Goal: Transaction & Acquisition: Purchase product/service

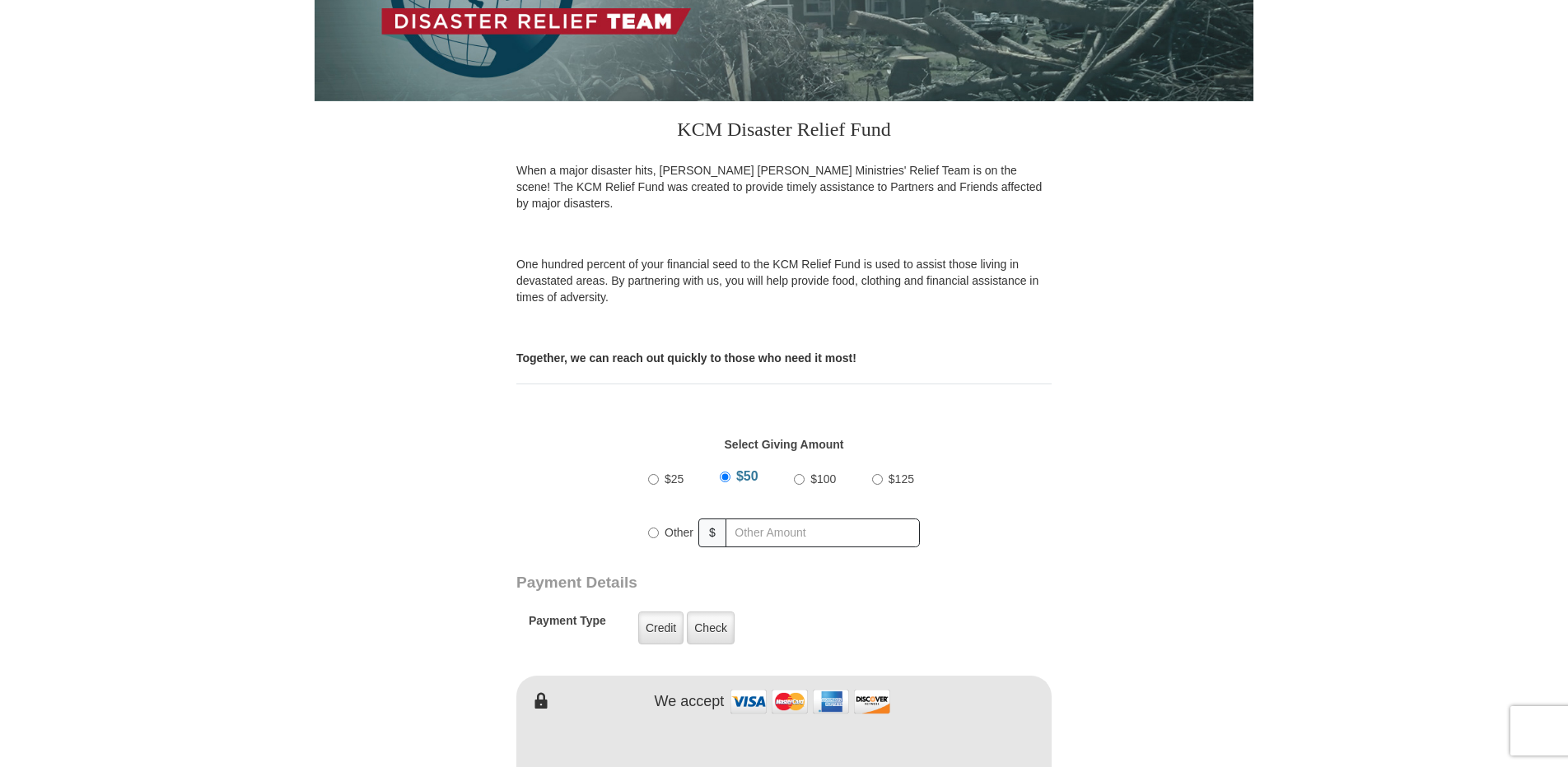
scroll to position [438, 0]
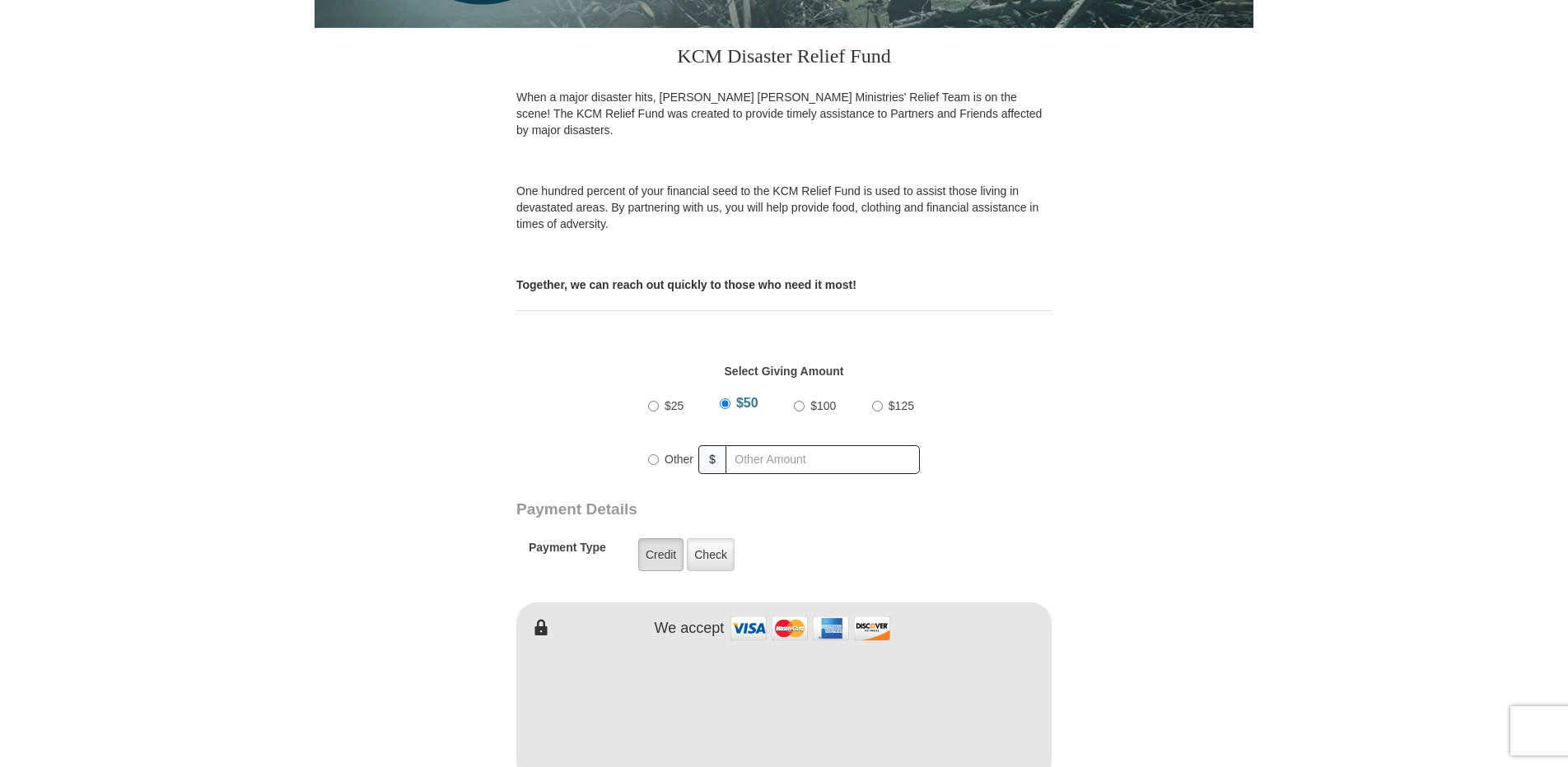
click at [651, 541] on label "Credit" at bounding box center [660, 555] width 45 height 32
click at [0, 0] on input "Credit" at bounding box center [0, 0] width 0 height 0
drag, startPoint x: 1567, startPoint y: 253, endPoint x: 1567, endPoint y: 314, distance: 61.0
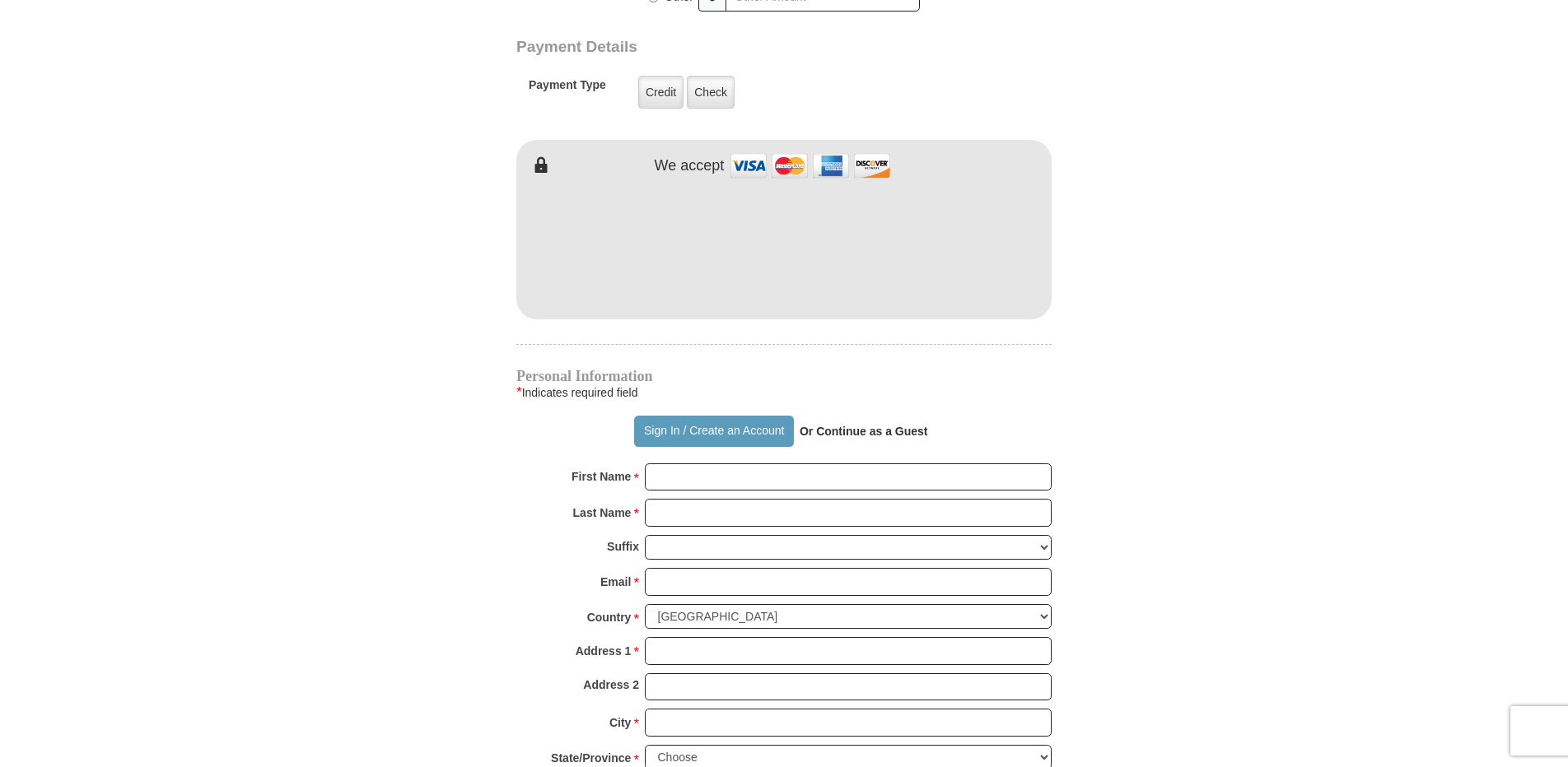
scroll to position [935, 0]
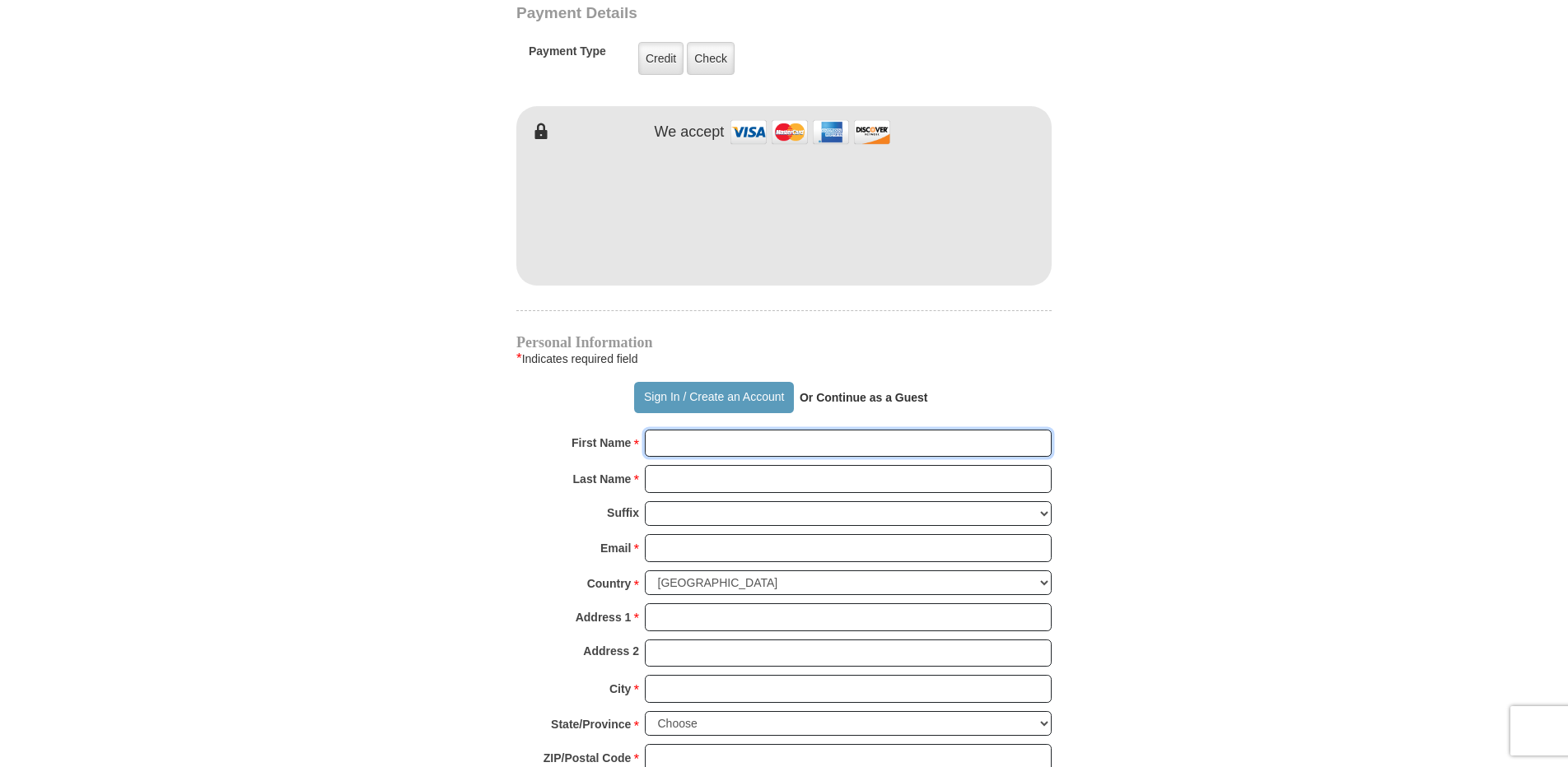
click at [652, 430] on input "First Name *" at bounding box center [848, 443] width 407 height 28
type input "[PERSON_NAME] E & [PERSON_NAME]"
type input "[PERSON_NAME]"
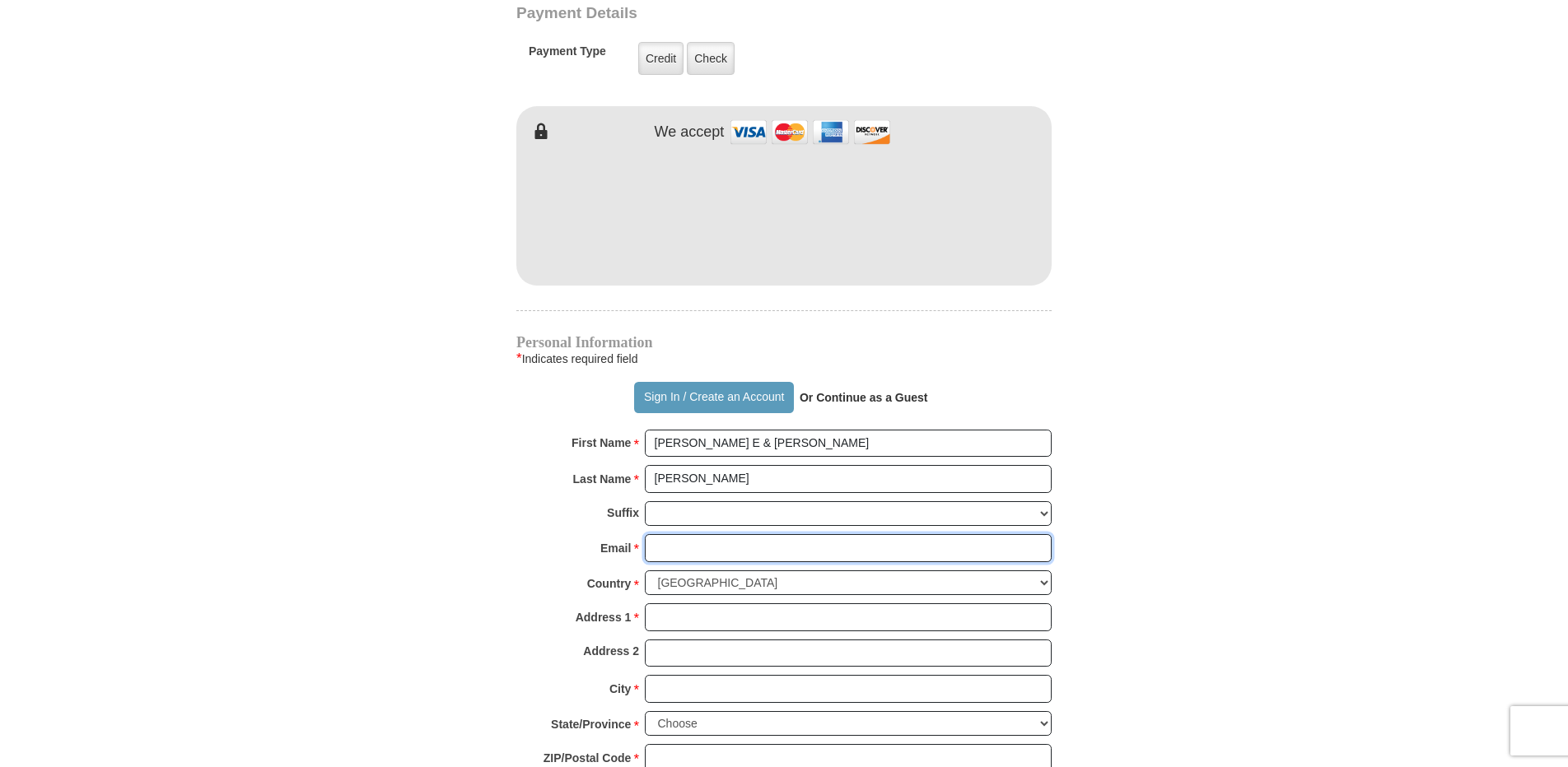
type input "[EMAIL_ADDRESS][DOMAIN_NAME]"
type input "139 Shoreline Dr"
type input "Louisburg"
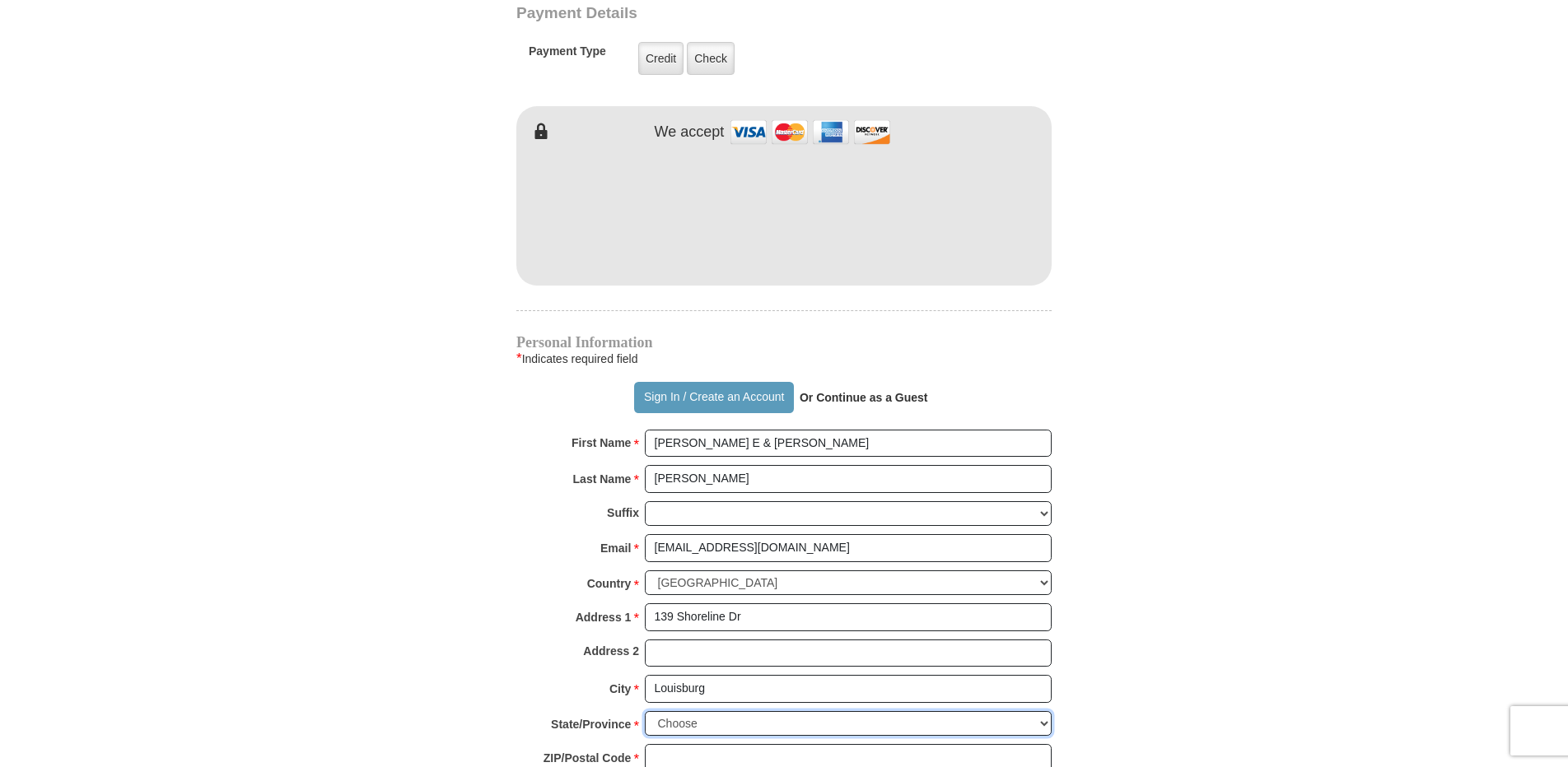
select select "KS"
type input "66053"
type input "9138373977"
radio input "true"
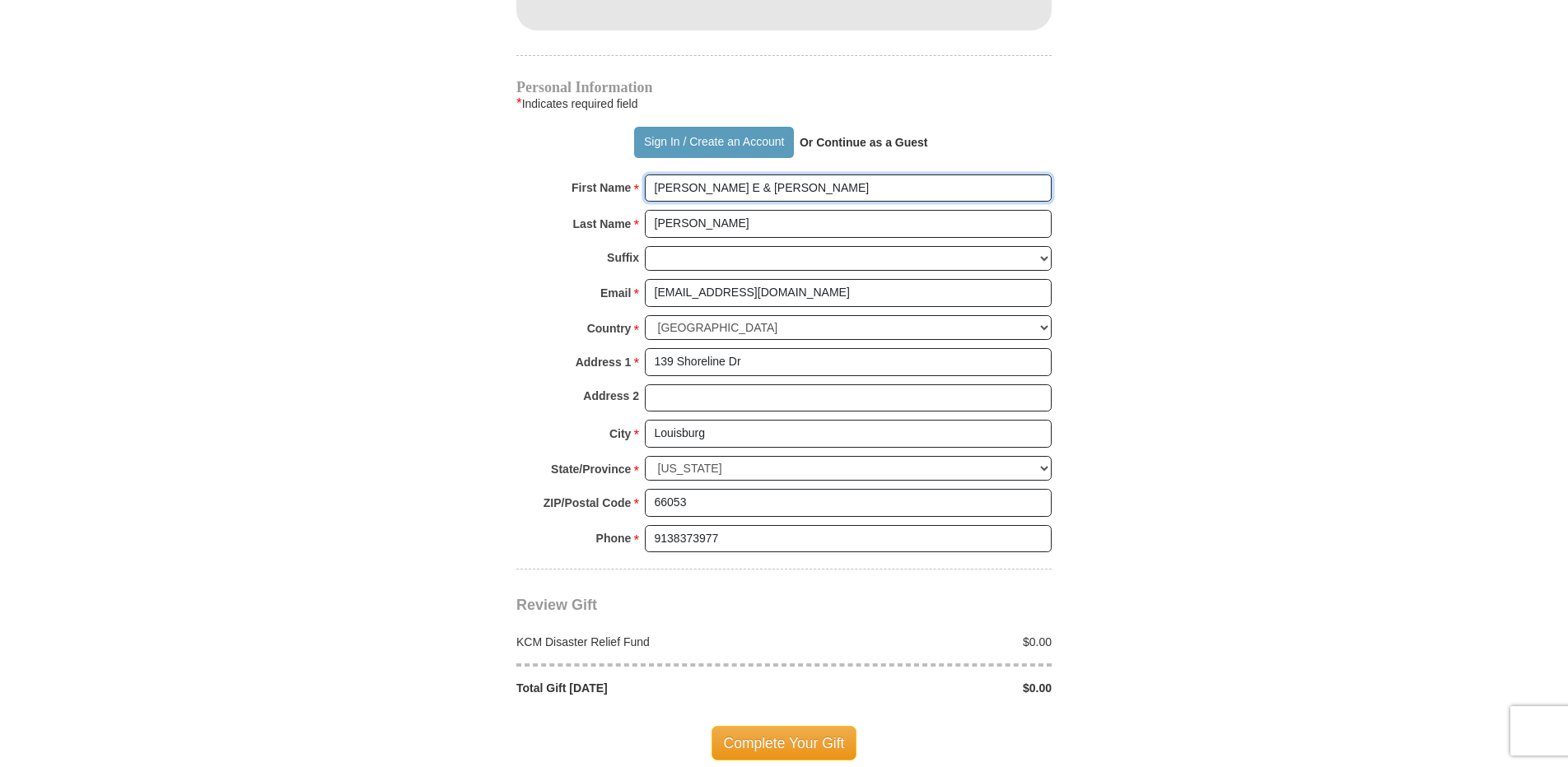
scroll to position [1201, 0]
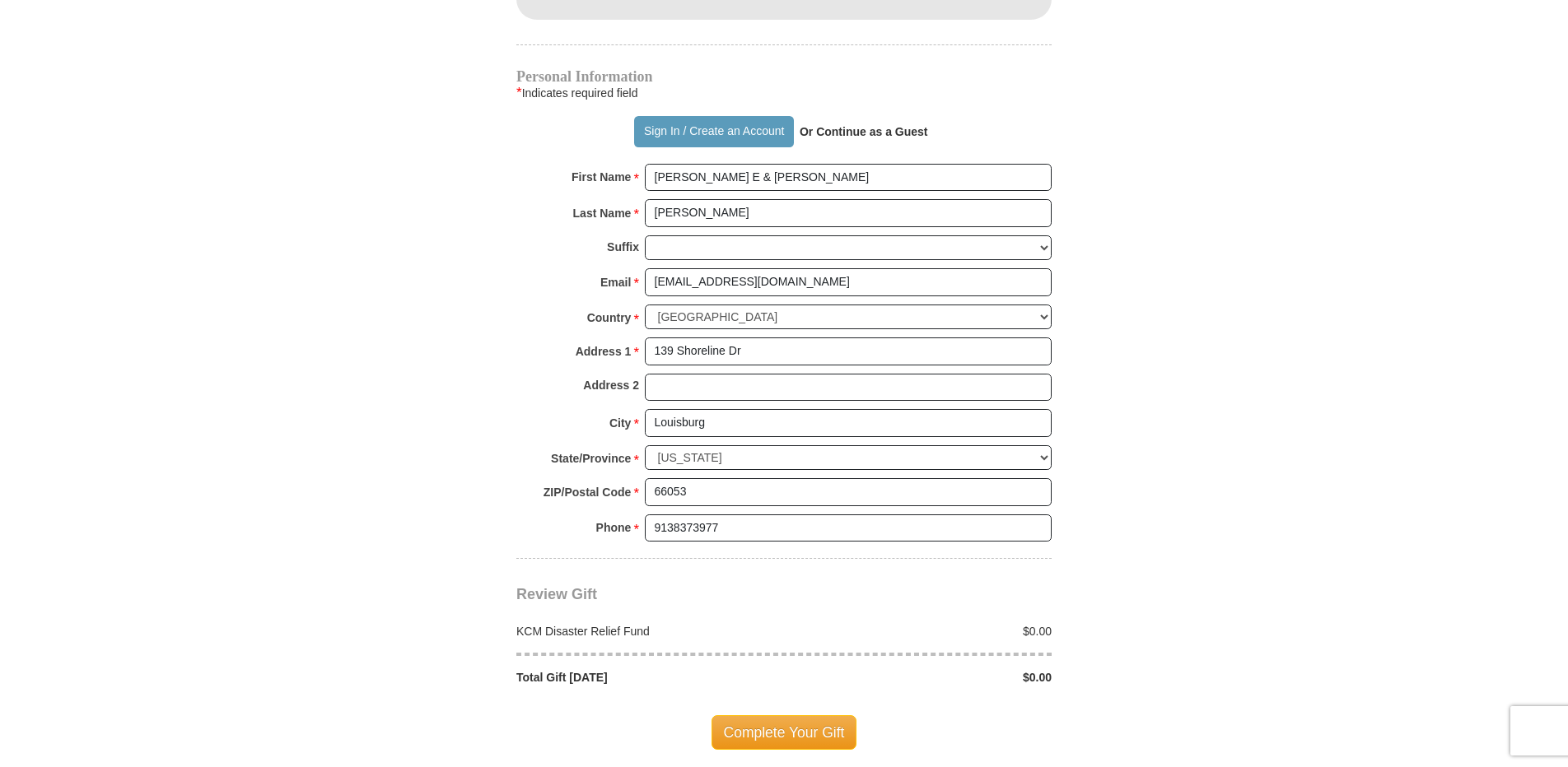
click at [1027, 623] on div "$0.00" at bounding box center [922, 630] width 277 height 16
click at [1030, 623] on div "$0.00" at bounding box center [922, 630] width 277 height 16
click at [1056, 623] on div "$0.00" at bounding box center [922, 630] width 277 height 16
click at [714, 586] on div "Review Gift Your monthly donation will start on the first occurrence on your se…" at bounding box center [784, 622] width 535 height 127
click at [628, 623] on div "KCM Disaster Relief Fund" at bounding box center [647, 630] width 277 height 16
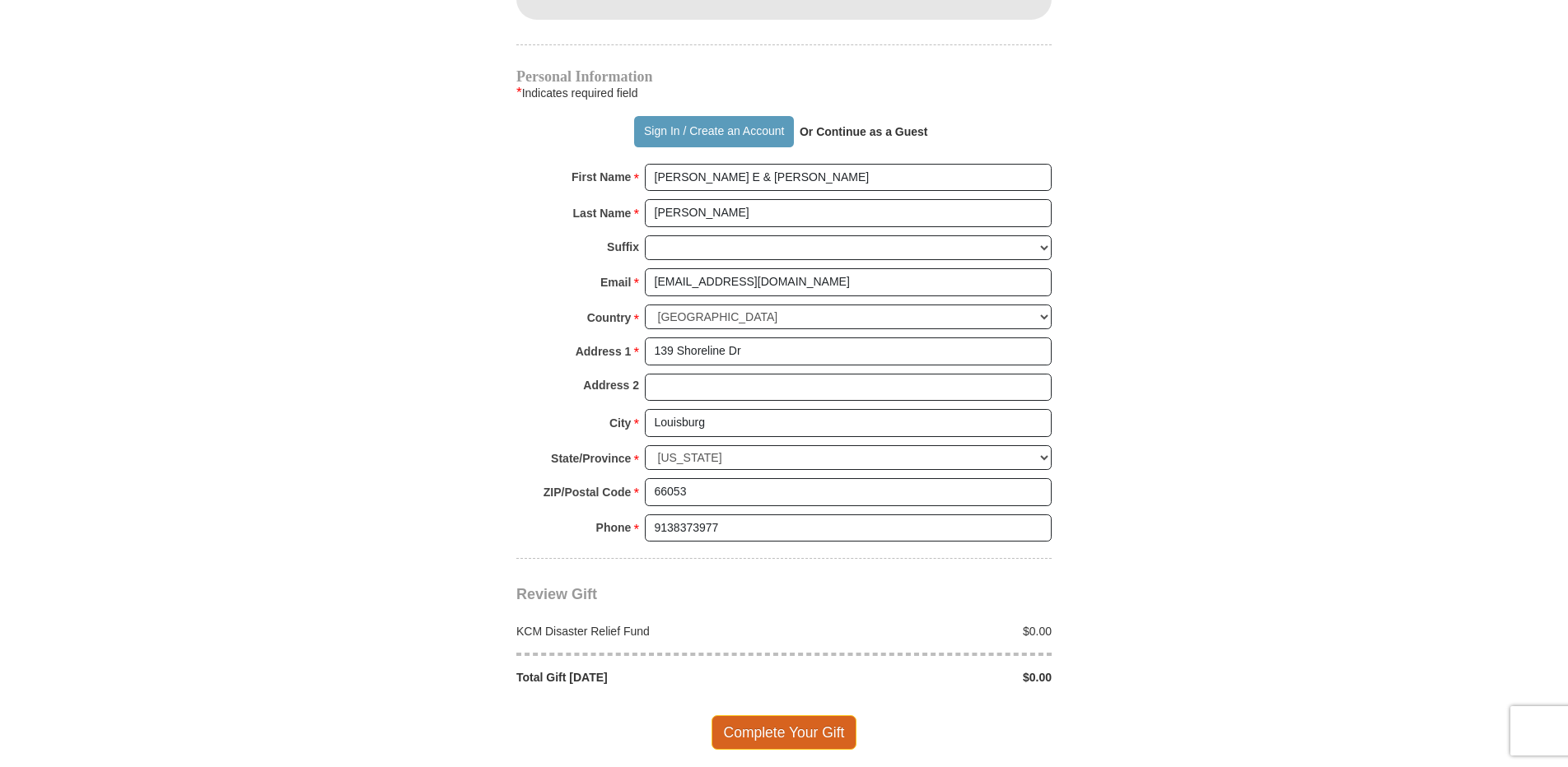
click at [755, 724] on span "Complete Your Gift" at bounding box center [784, 733] width 146 height 34
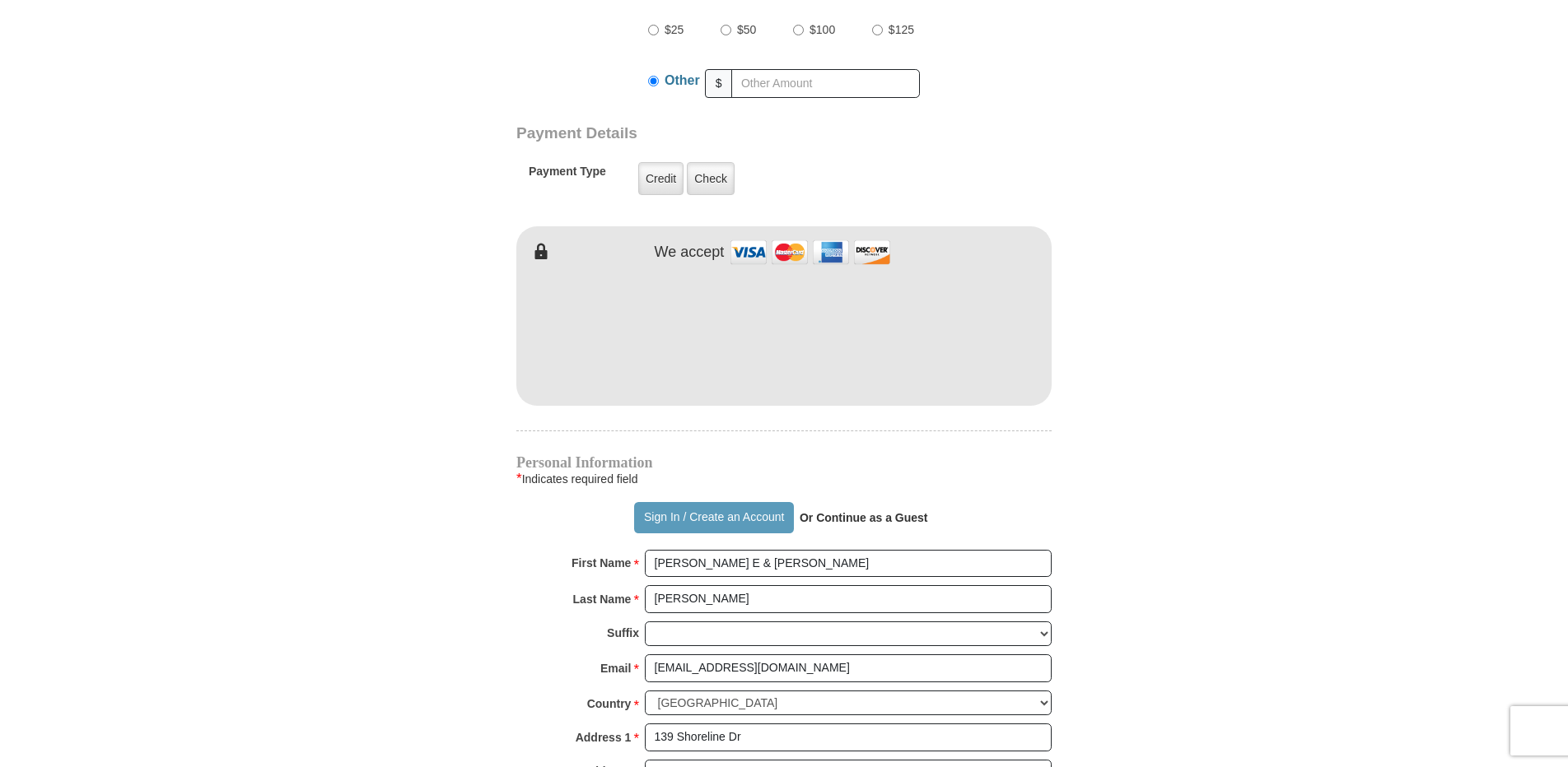
scroll to position [770, 0]
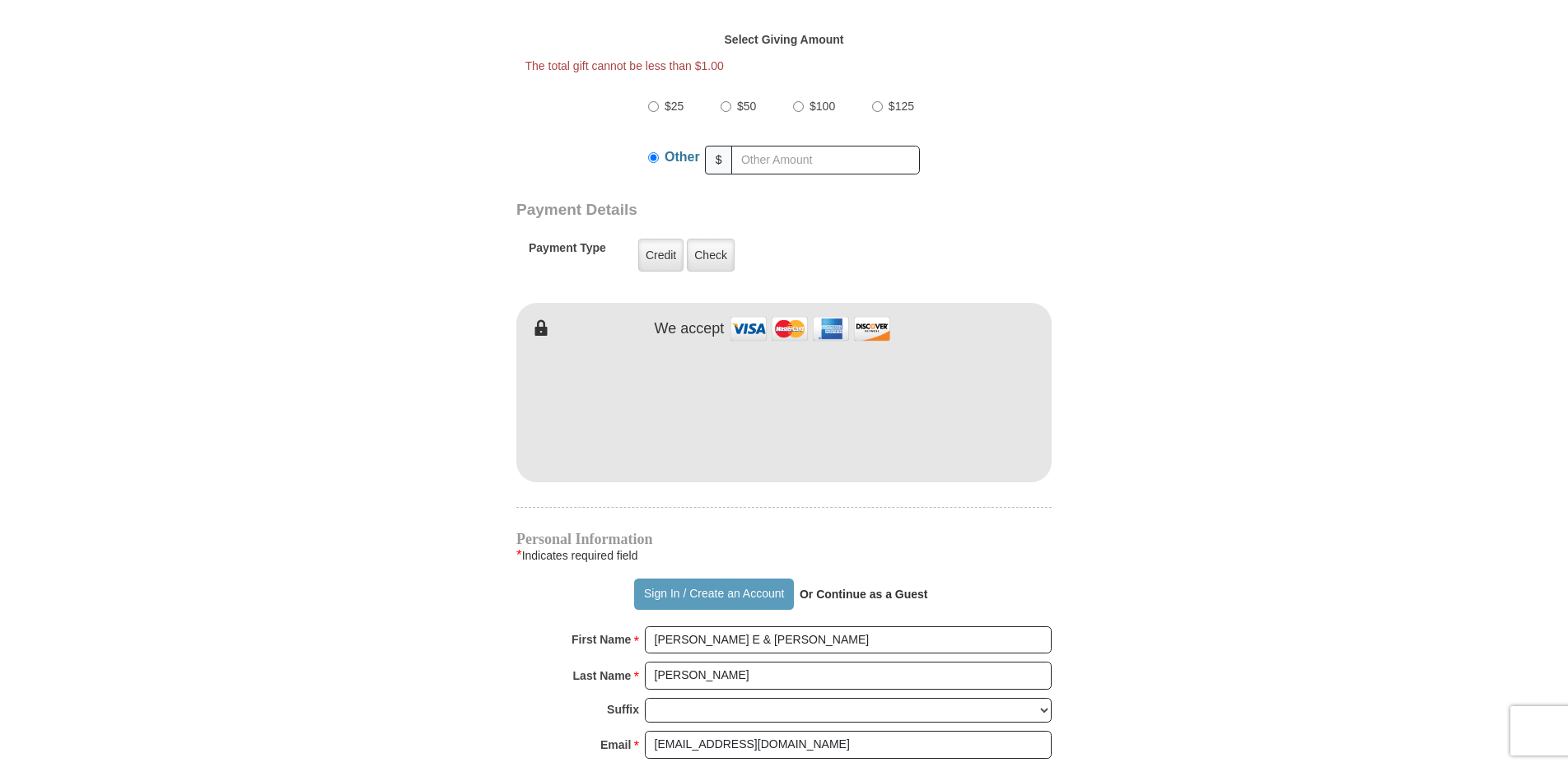
click at [725, 101] on input "$50" at bounding box center [725, 106] width 11 height 11
radio input "true"
click at [640, 239] on label "Credit" at bounding box center [660, 255] width 45 height 32
click at [0, 0] on input "Credit" at bounding box center [0, 0] width 0 height 0
click at [755, 627] on input "[PERSON_NAME] E & [PERSON_NAME]" at bounding box center [848, 640] width 407 height 28
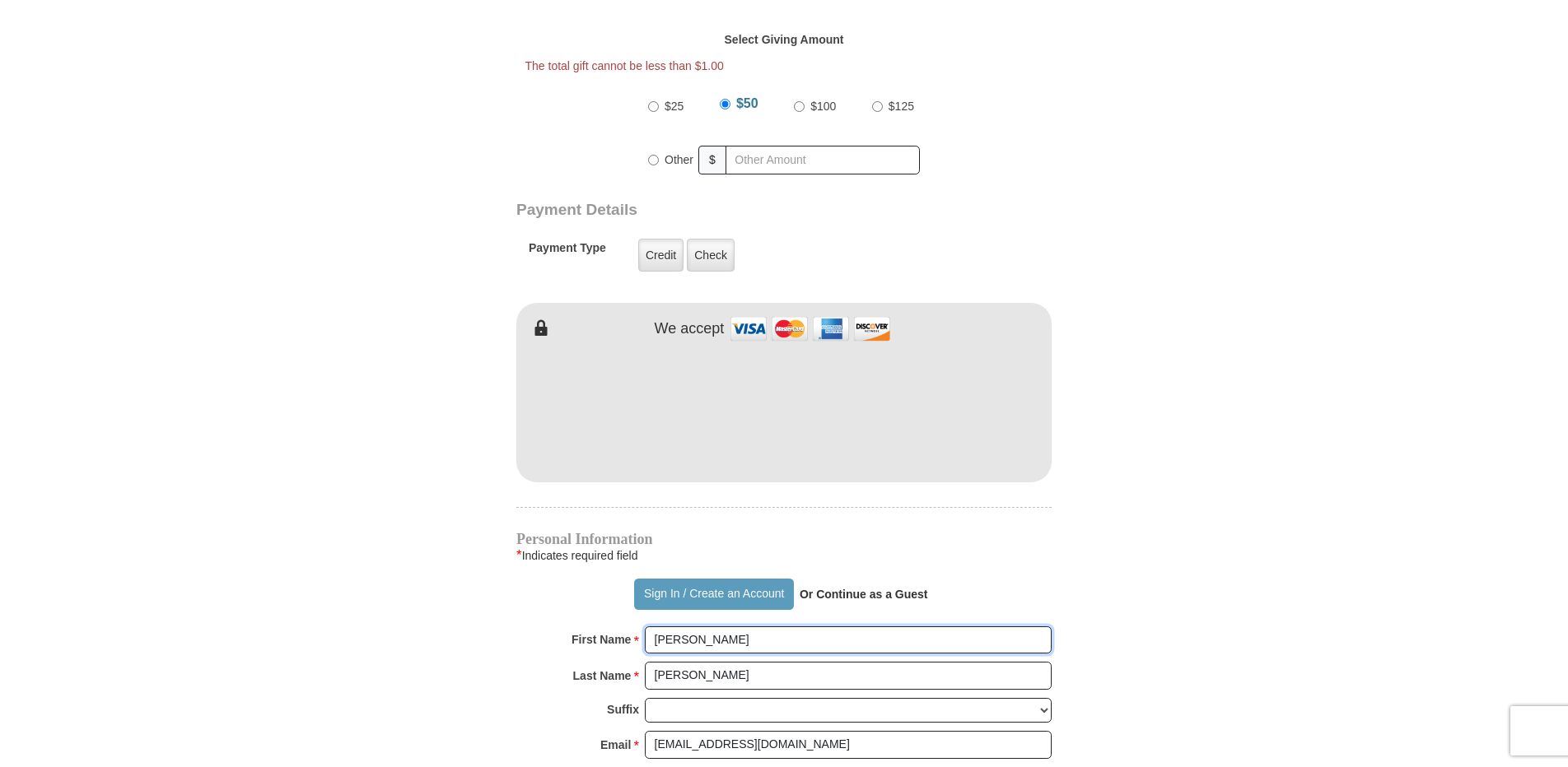
type input "[PERSON_NAME]"
click at [1151, 502] on form "[PERSON_NAME] [PERSON_NAME] Ministries Online Giving Your seed sown will go to …" at bounding box center [784, 305] width 938 height 2019
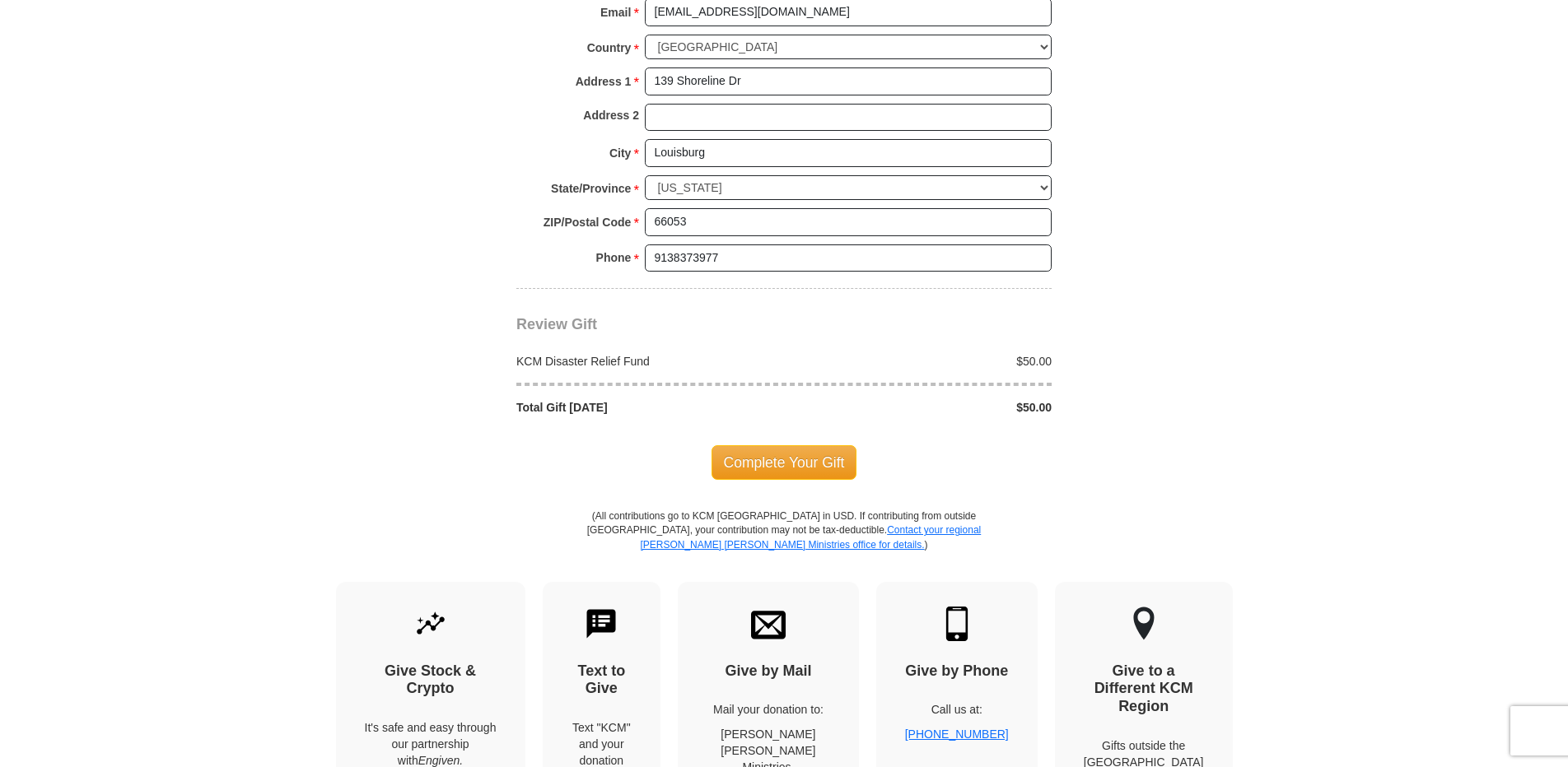
scroll to position [1509, 0]
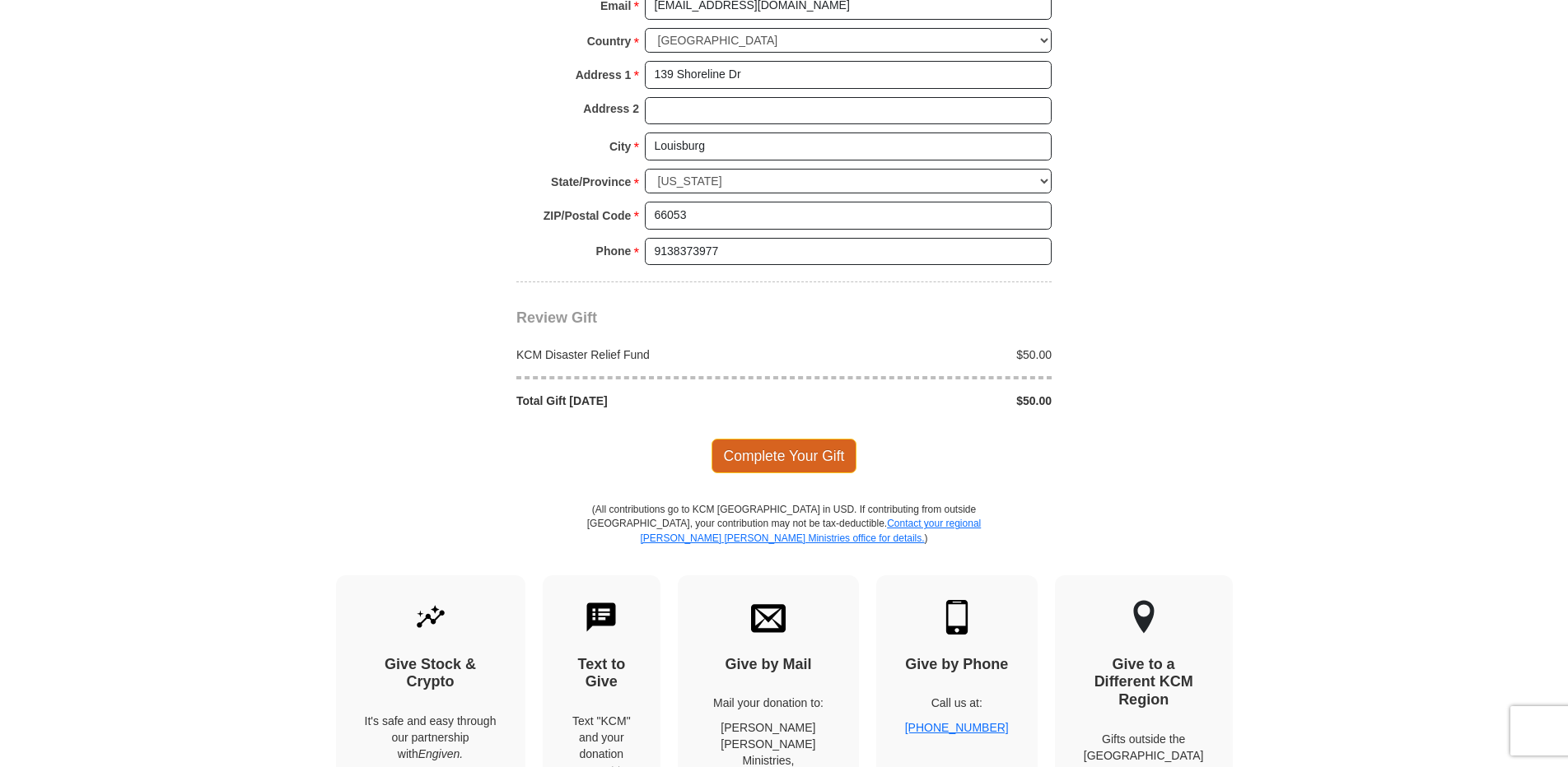
click at [779, 447] on span "Complete Your Gift" at bounding box center [784, 456] width 146 height 34
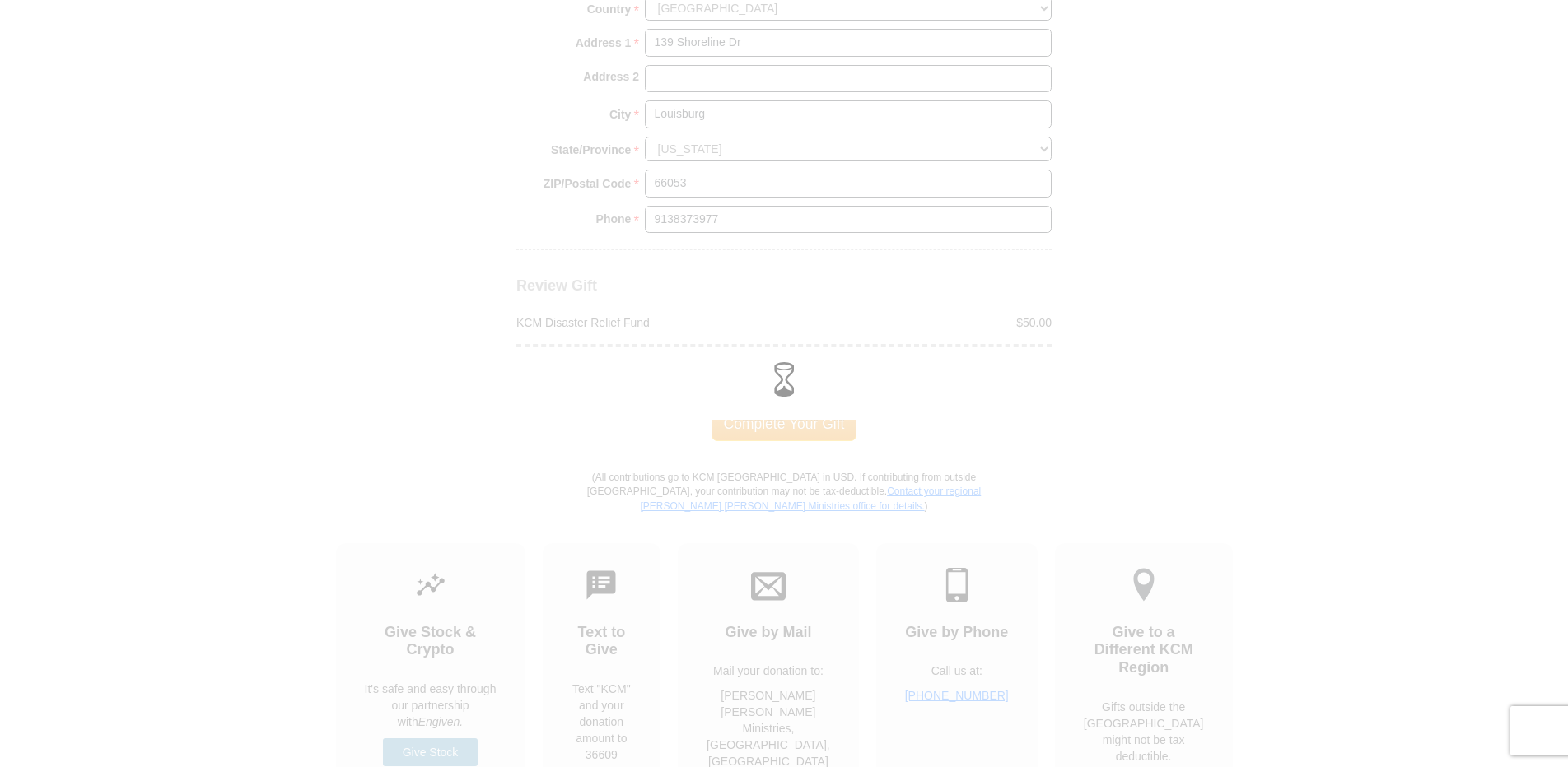
scroll to position [1478, 0]
